Goal: Task Accomplishment & Management: Use online tool/utility

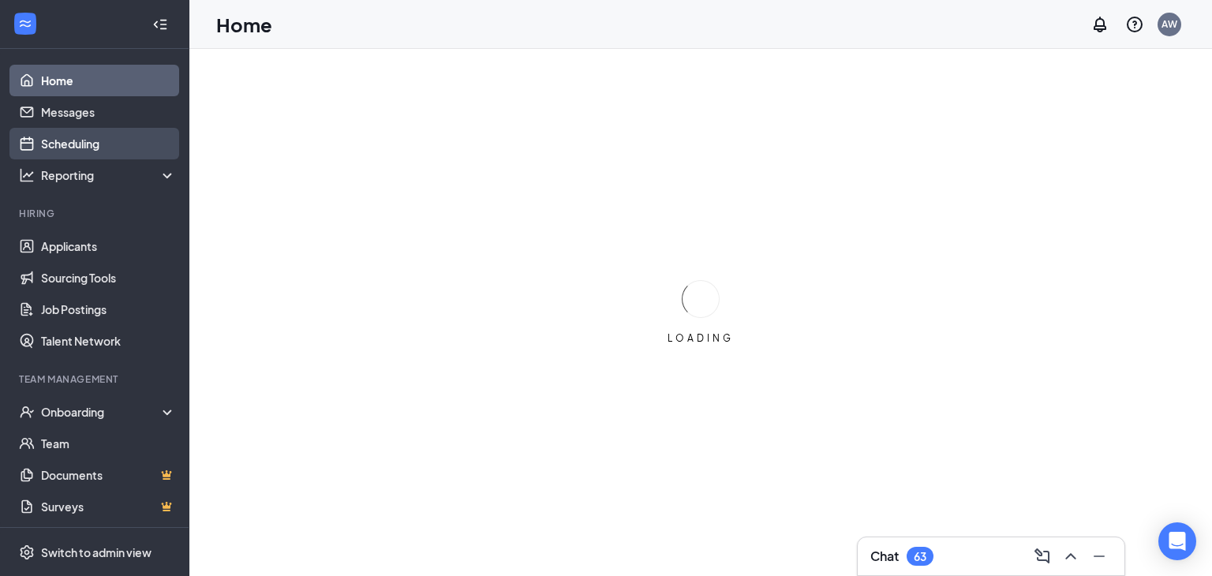
click at [82, 155] on link "Scheduling" at bounding box center [108, 144] width 135 height 32
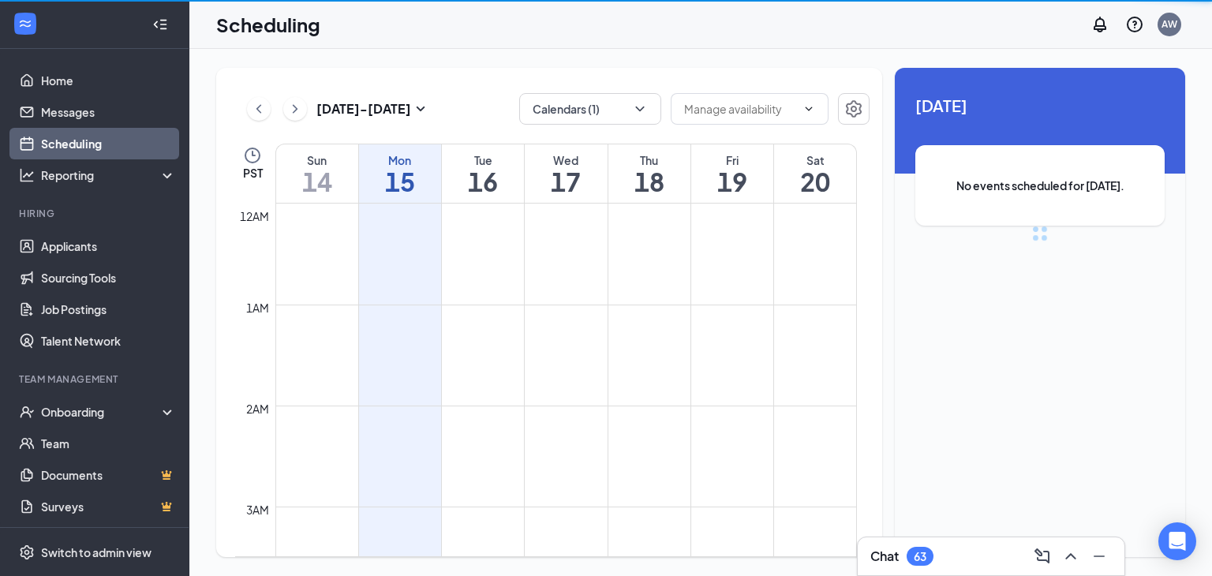
scroll to position [775, 0]
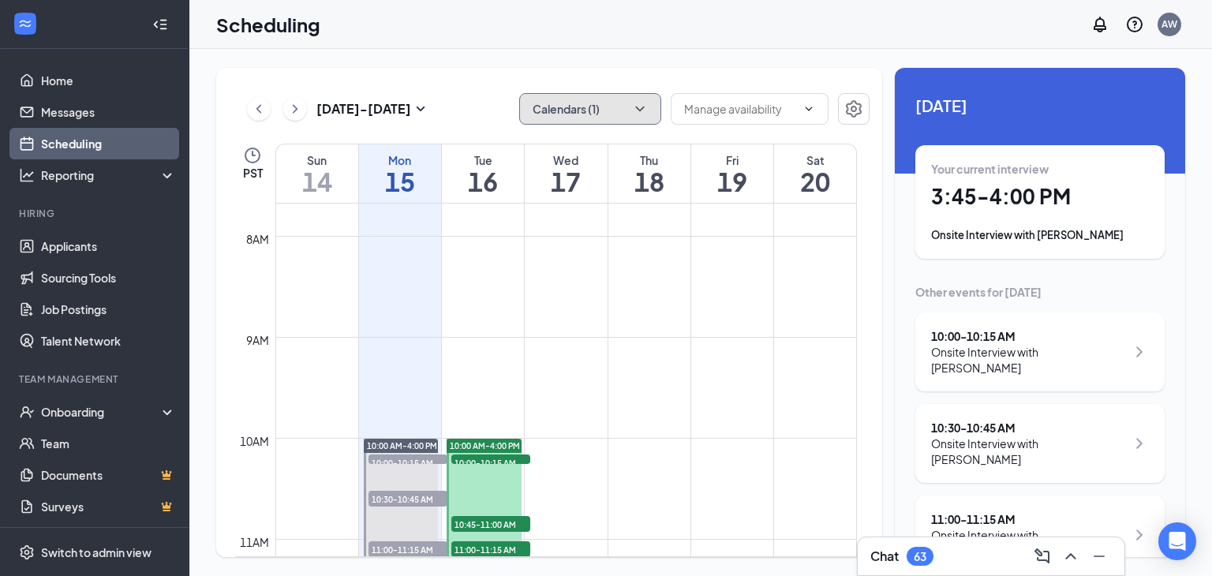
click at [581, 114] on button "Calendars (1)" at bounding box center [590, 109] width 142 height 32
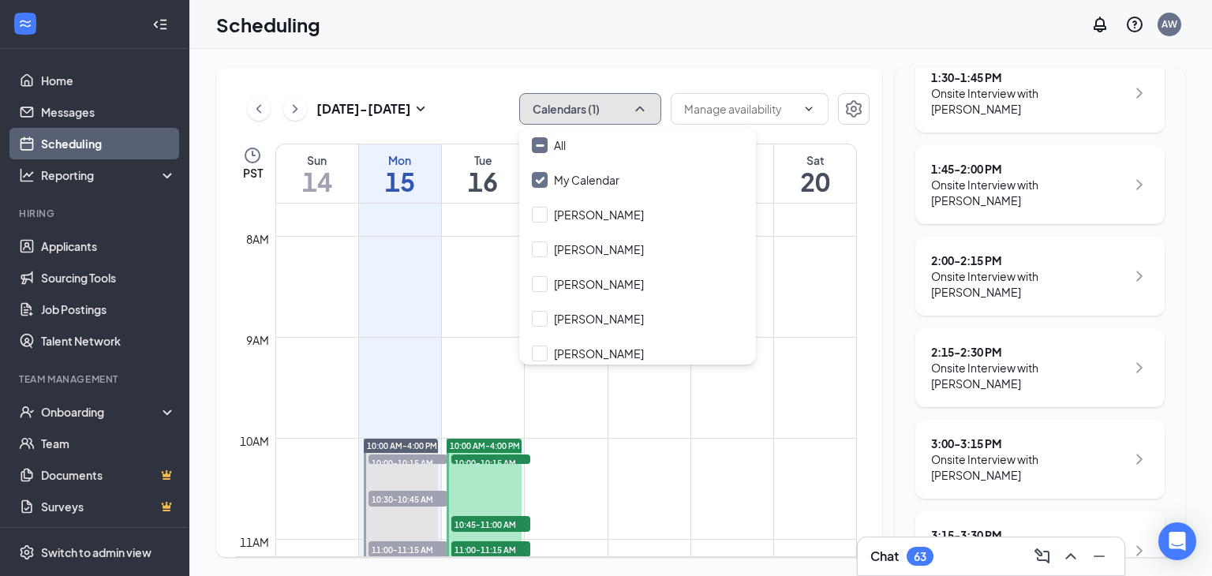
scroll to position [1182, 0]
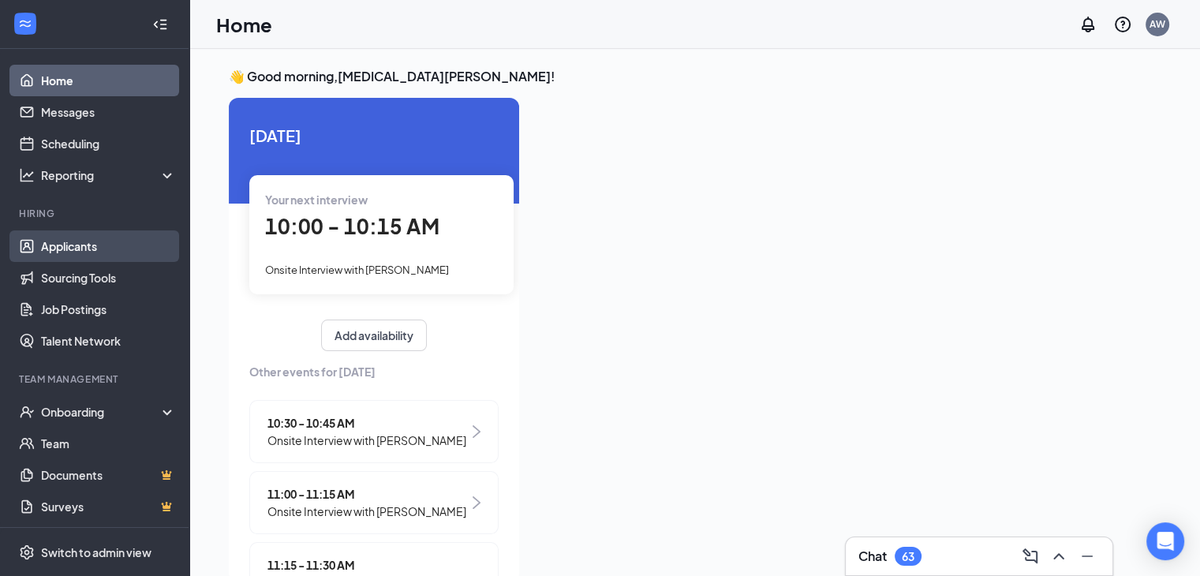
click at [74, 247] on link "Applicants" at bounding box center [108, 246] width 135 height 32
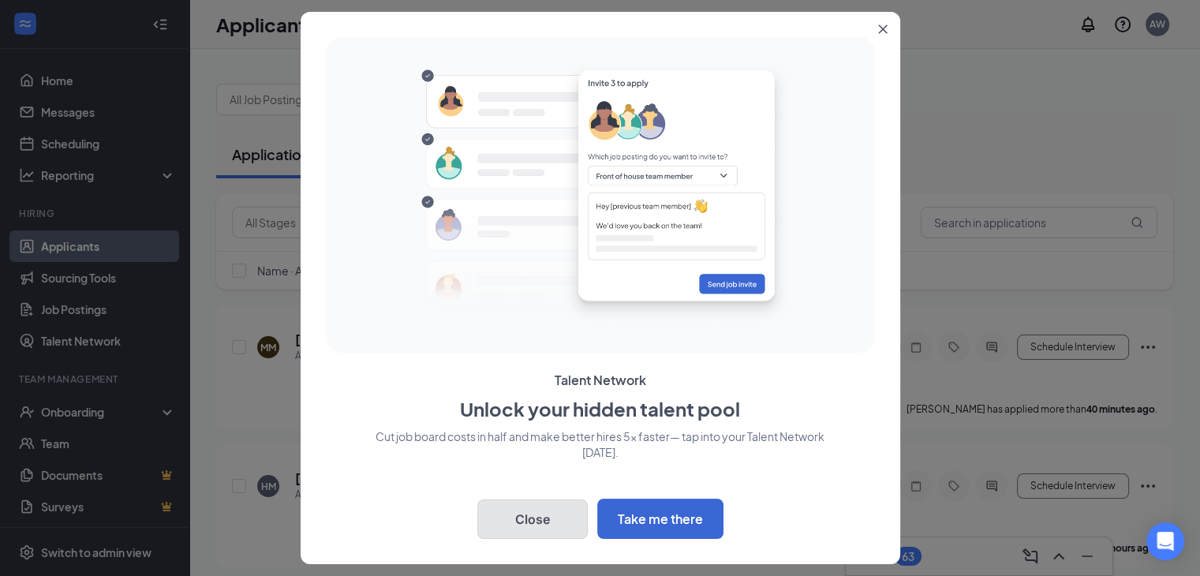
click at [537, 518] on button "Close" at bounding box center [532, 518] width 110 height 39
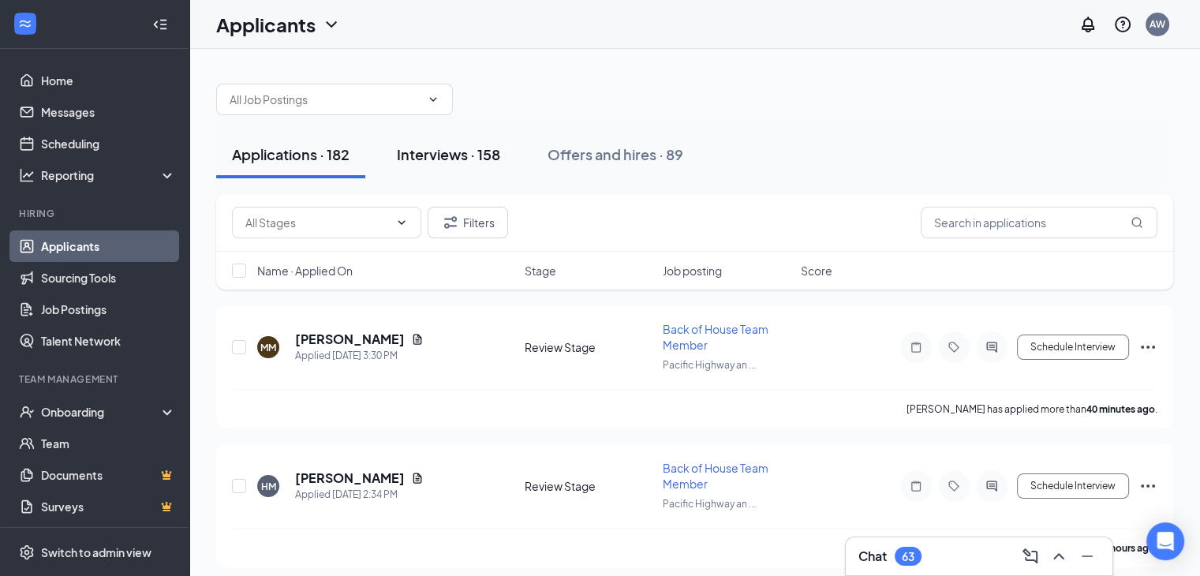
click at [462, 163] on div "Interviews · 158" at bounding box center [448, 154] width 103 height 20
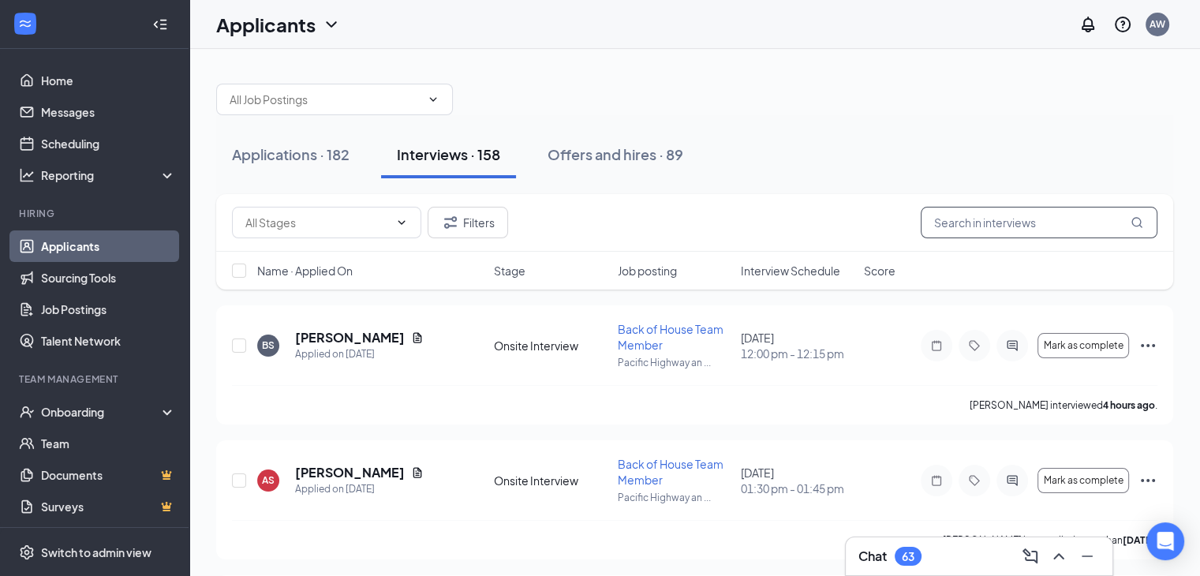
click at [935, 225] on input "text" at bounding box center [1039, 223] width 237 height 32
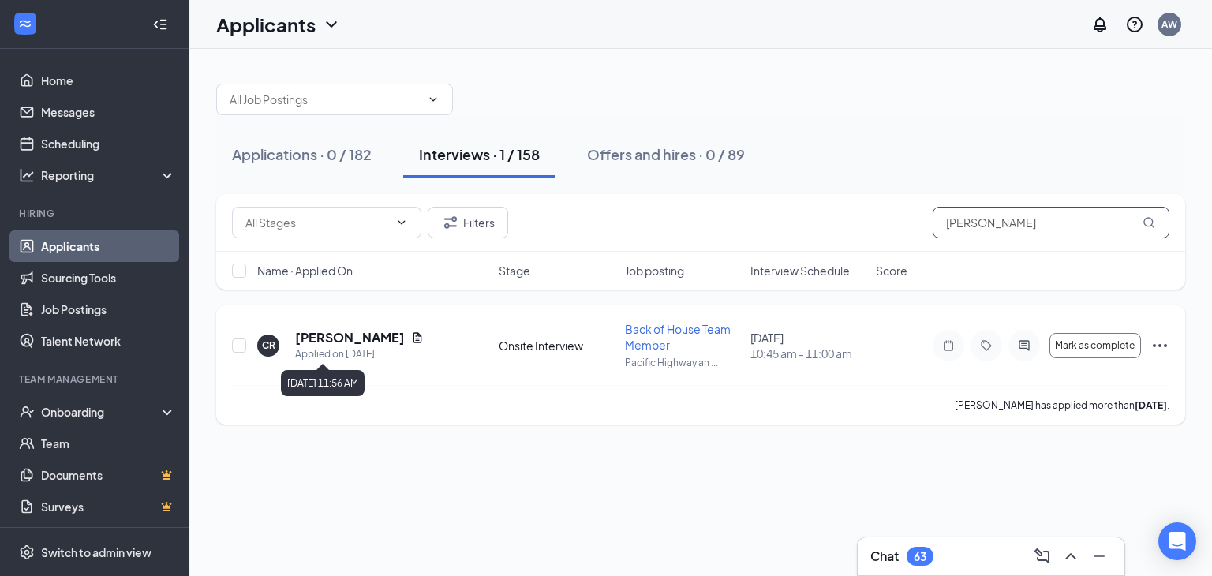
type input "[PERSON_NAME]"
click at [343, 343] on h5 "[PERSON_NAME]" at bounding box center [350, 337] width 110 height 17
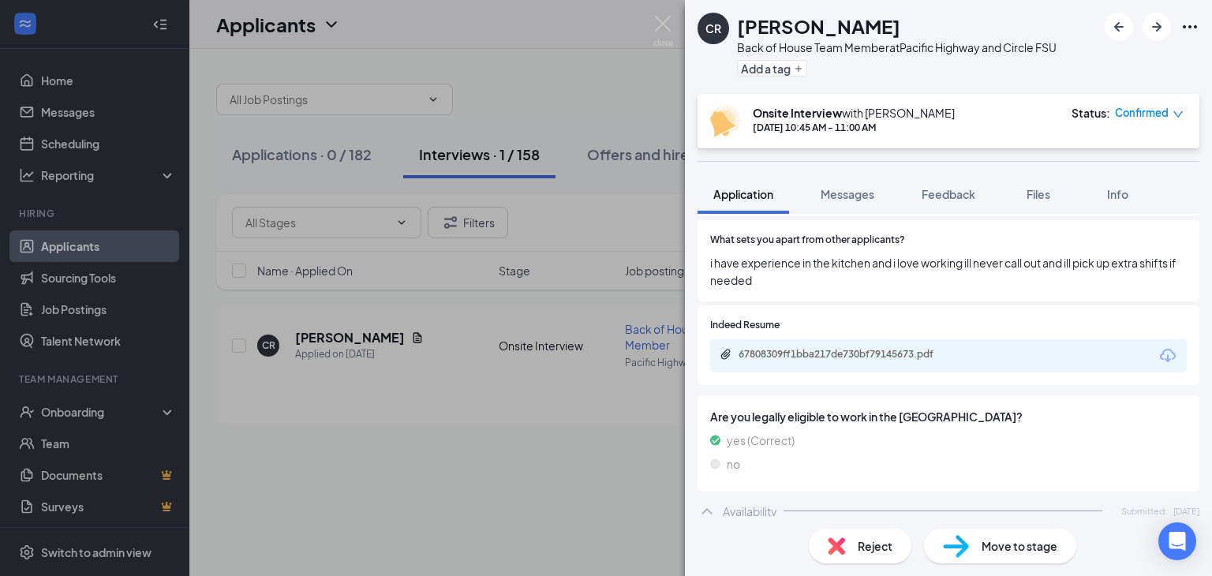
scroll to position [690, 0]
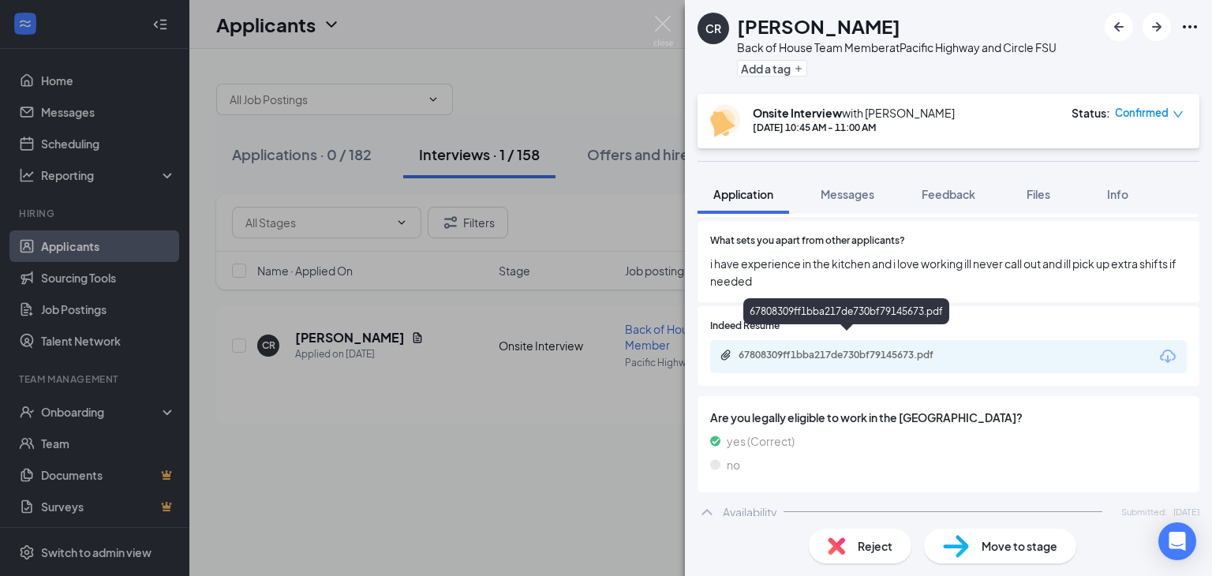
click at [890, 349] on div "67808309ff1bba217de730bf79145673.pdf" at bounding box center [848, 355] width 221 height 13
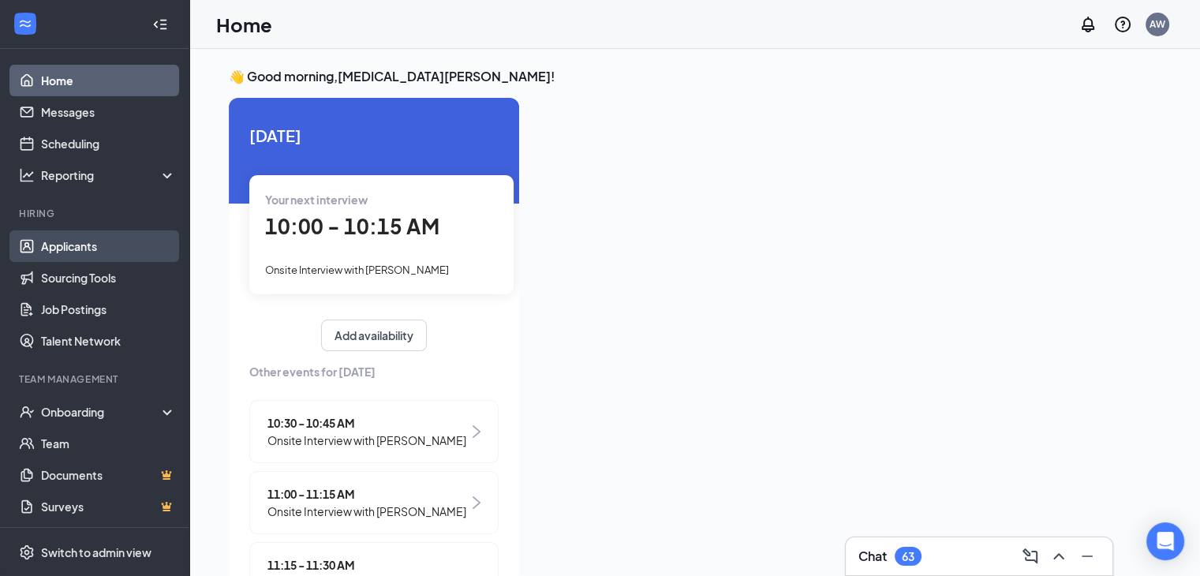
click at [99, 252] on link "Applicants" at bounding box center [108, 246] width 135 height 32
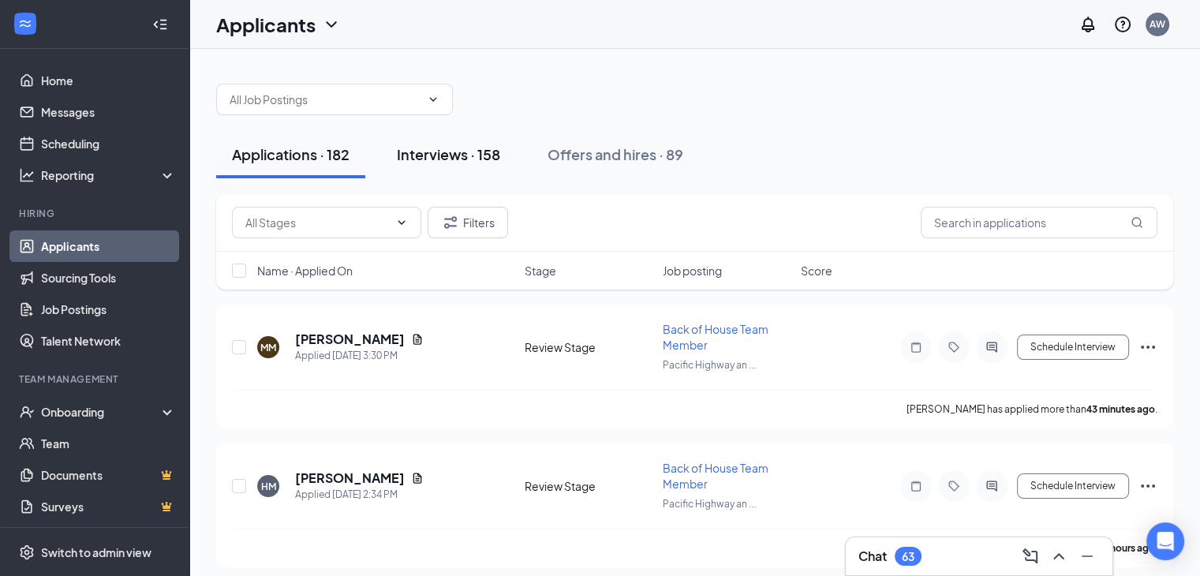
click at [480, 165] on button "Interviews · 158" at bounding box center [448, 154] width 135 height 47
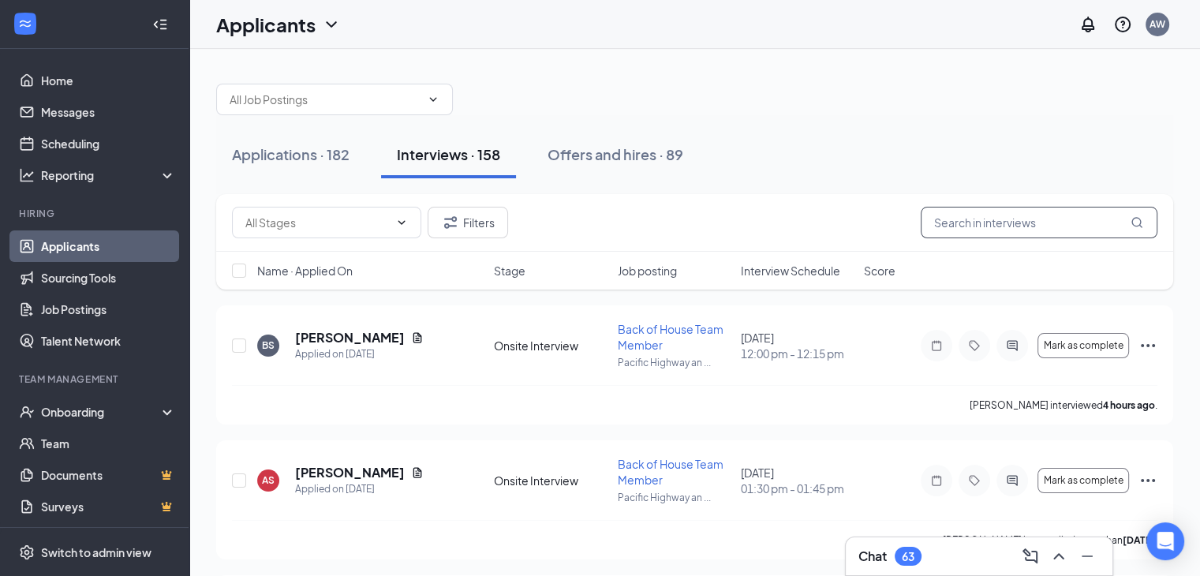
click at [1008, 224] on input "text" at bounding box center [1039, 223] width 237 height 32
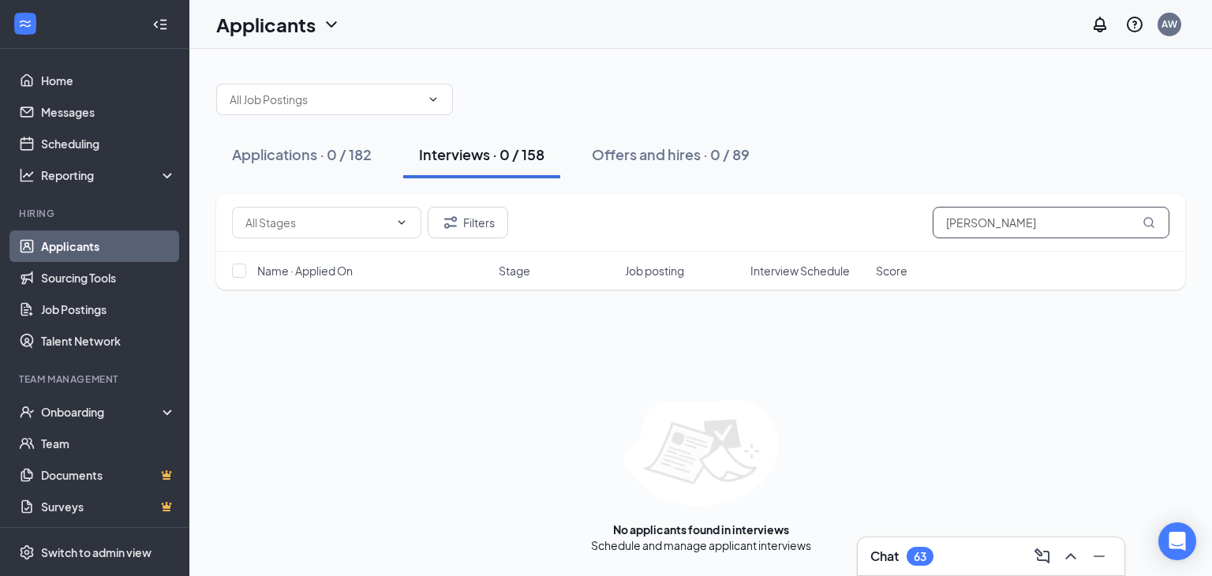
click at [1004, 222] on input "[PERSON_NAME]" at bounding box center [1050, 223] width 237 height 32
type input "[PERSON_NAME]"
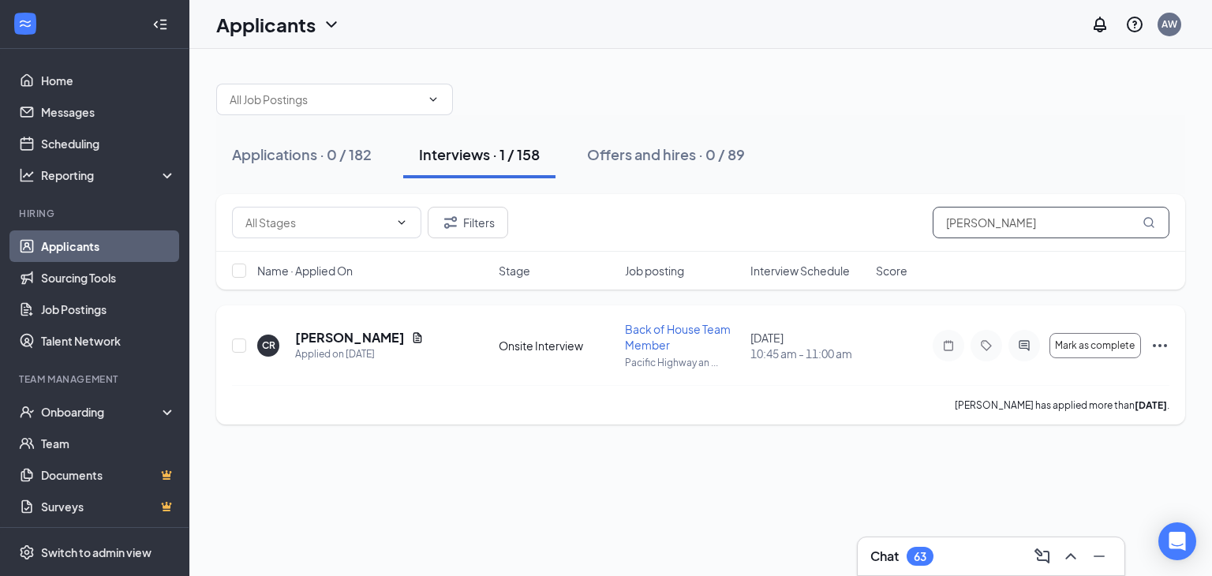
scroll to position [2, 0]
